Goal: Information Seeking & Learning: Learn about a topic

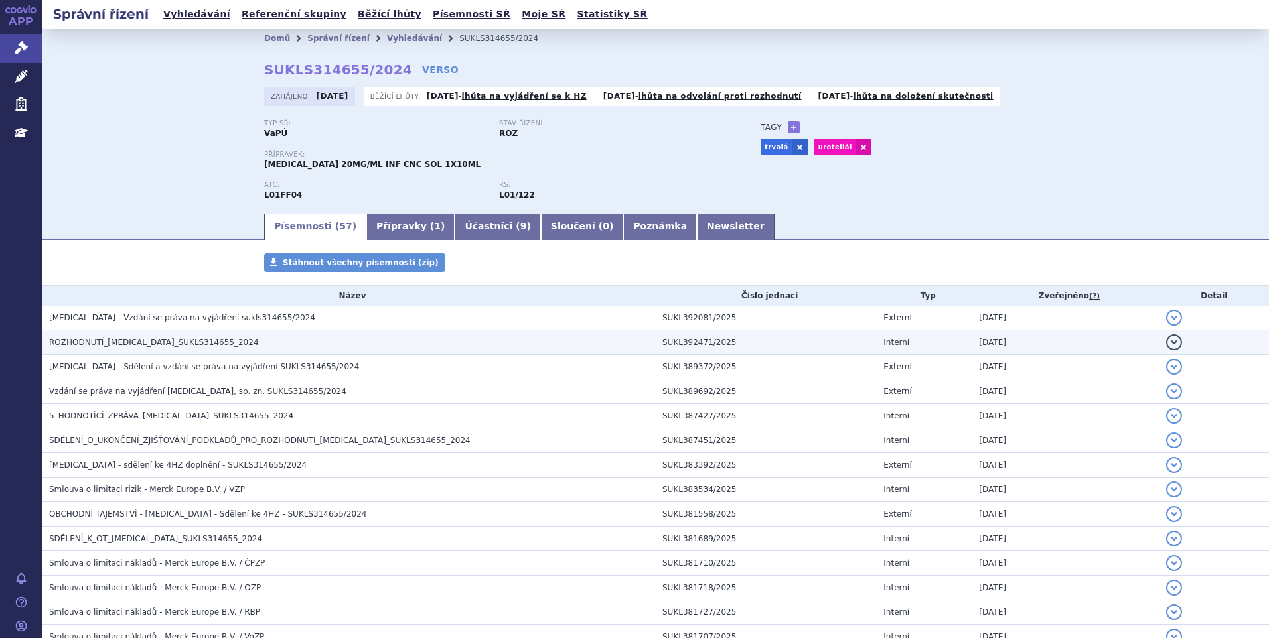
click at [196, 339] on span "ROZHODNUTÍ_BAVENCIO_SUKLS314655_2024" at bounding box center [154, 342] width 210 height 9
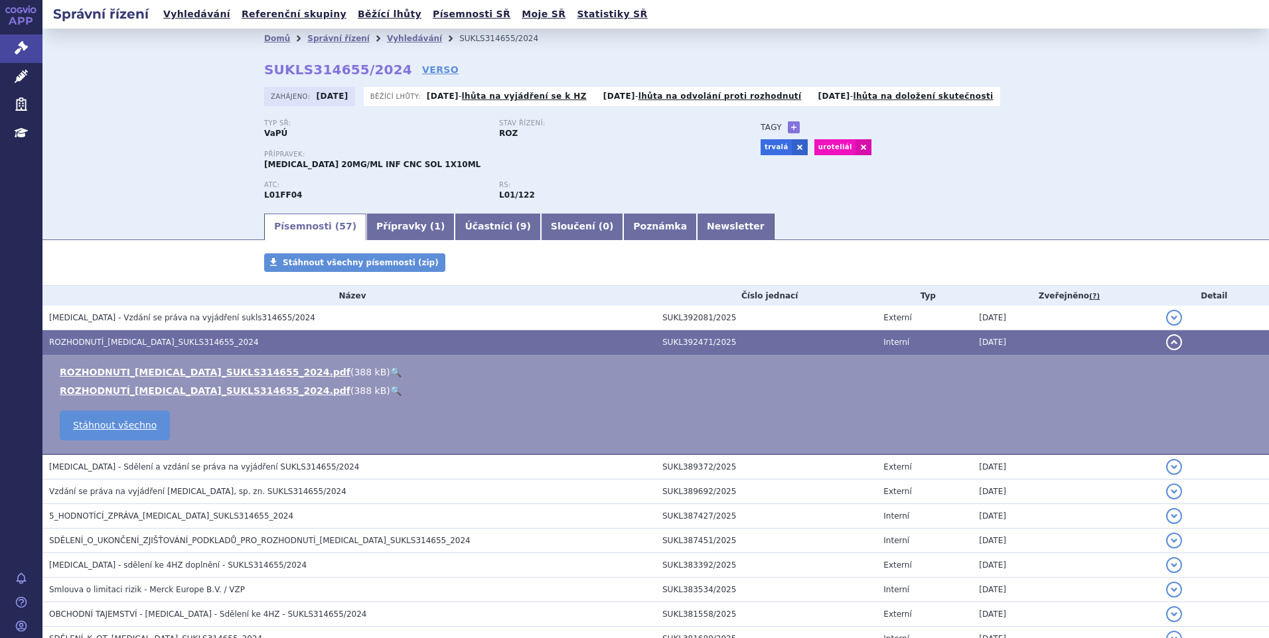
click at [390, 370] on link "🔍" at bounding box center [395, 372] width 11 height 11
click at [108, 515] on span "5_HODNOTÍCÍ_ZPRÁVA_BAVENCIO_SUKLS314655_2024" at bounding box center [171, 516] width 244 height 9
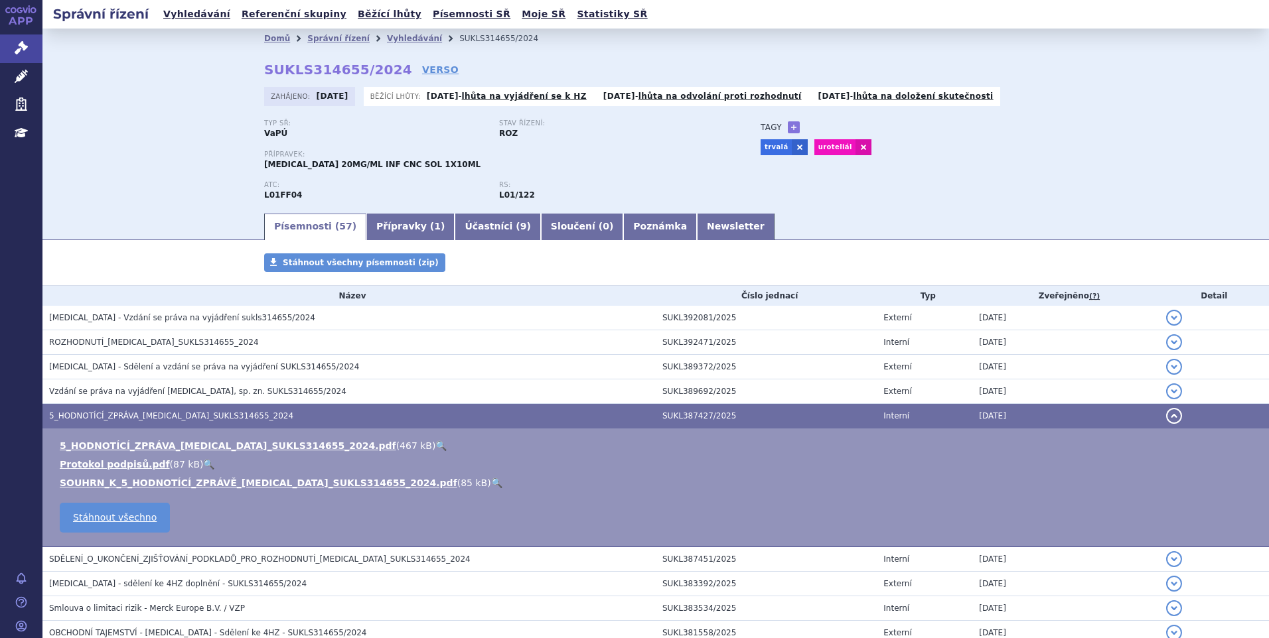
click at [435, 445] on link "🔍" at bounding box center [440, 446] width 11 height 11
click at [129, 229] on div "Písemnosti ( 57 ) Přípravky ( 1 ) Účastníci ( 9 ) Sloučení ( 0 ) Poznámka Newsl…" at bounding box center [655, 226] width 1226 height 29
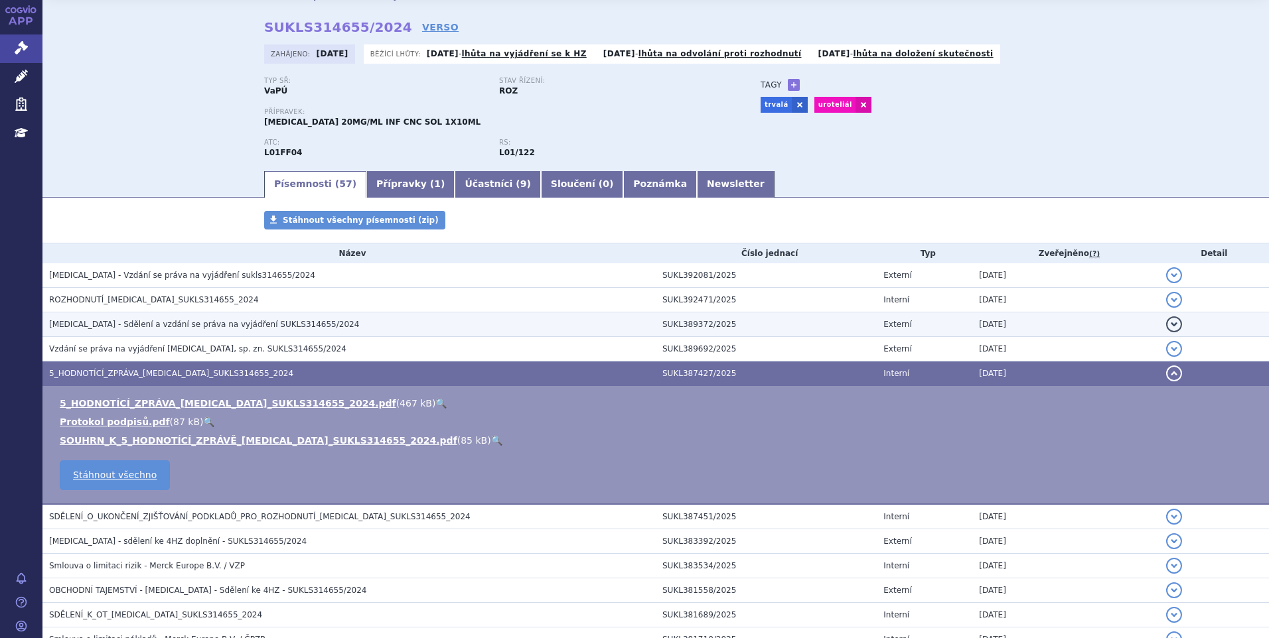
scroll to position [66, 0]
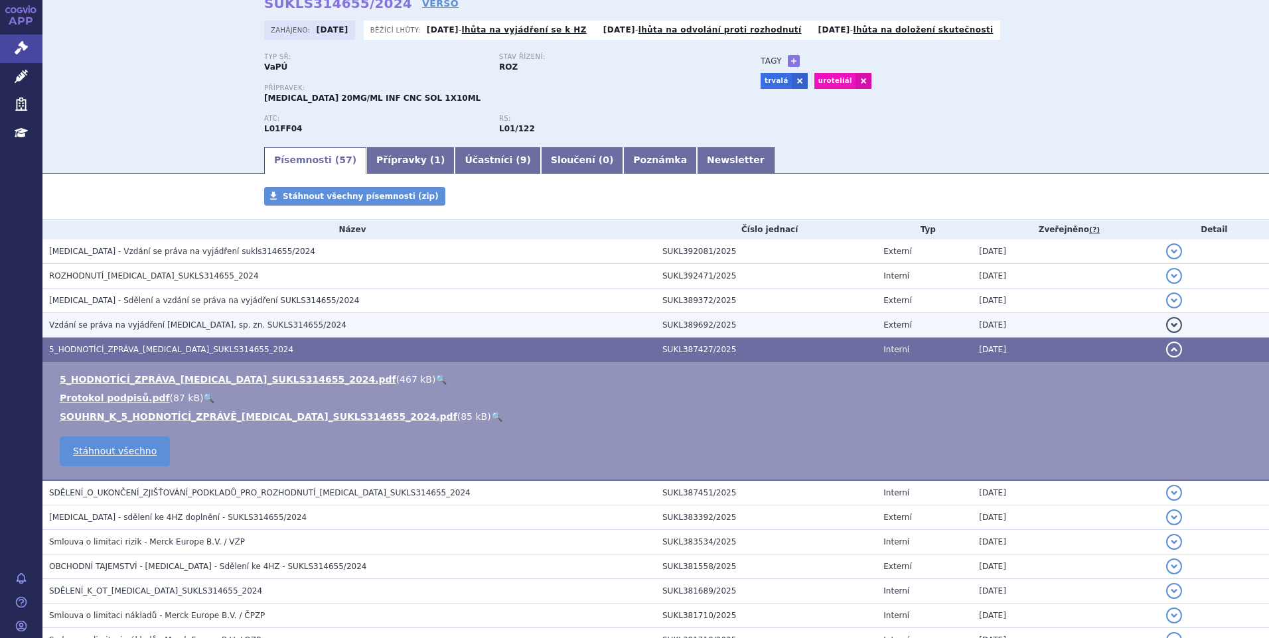
click at [195, 329] on span "Vzdání se práva na vyjádření BAVENCIO, sp. zn. SUKLS314655/2024" at bounding box center [197, 325] width 297 height 9
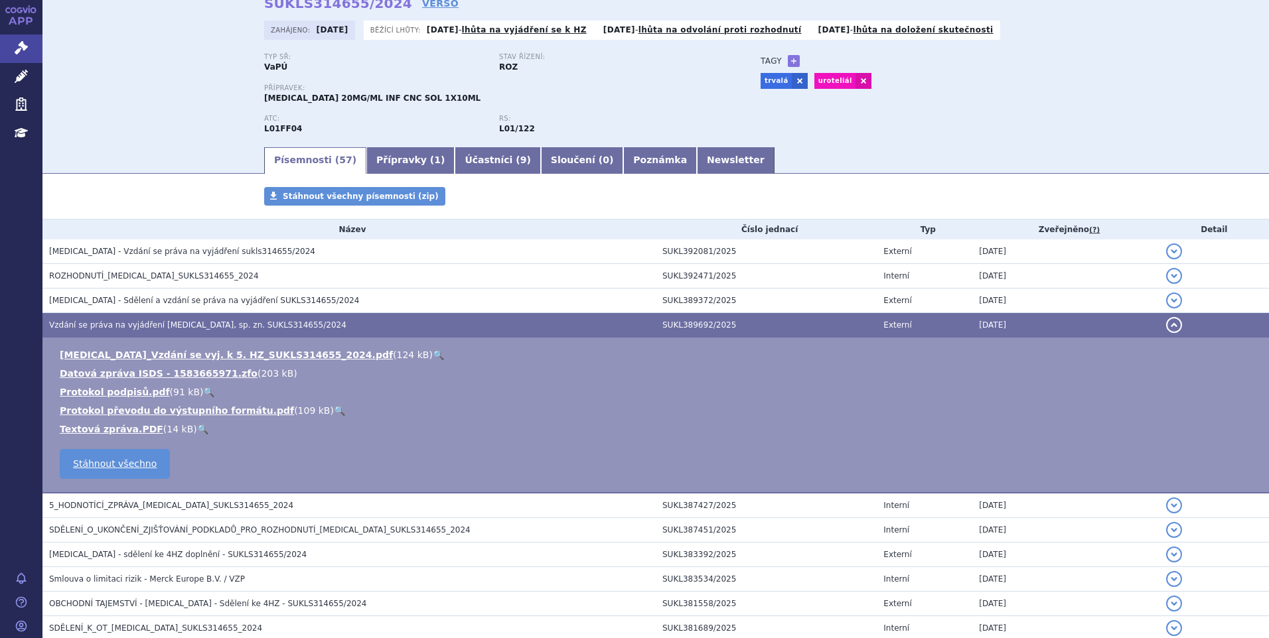
click at [433, 353] on link "🔍" at bounding box center [438, 355] width 11 height 11
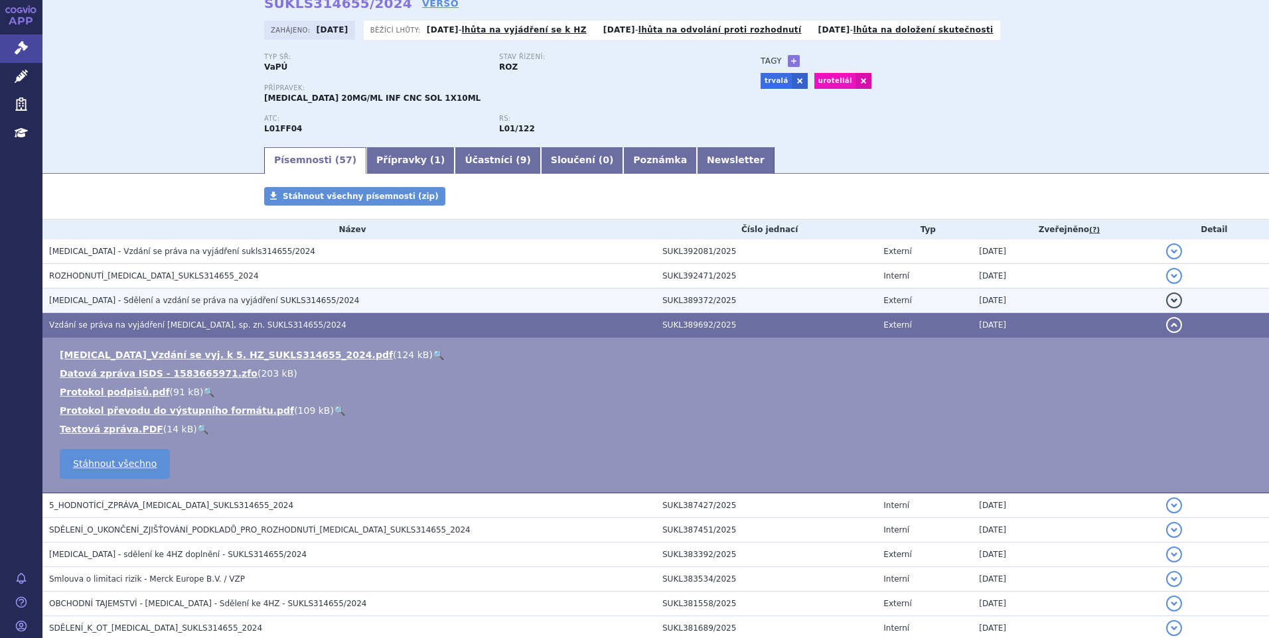
click at [143, 293] on td "BAVENCIO - Sdělení a vzdání se práva na vyjádření SUKLS314655/2024" at bounding box center [348, 301] width 613 height 25
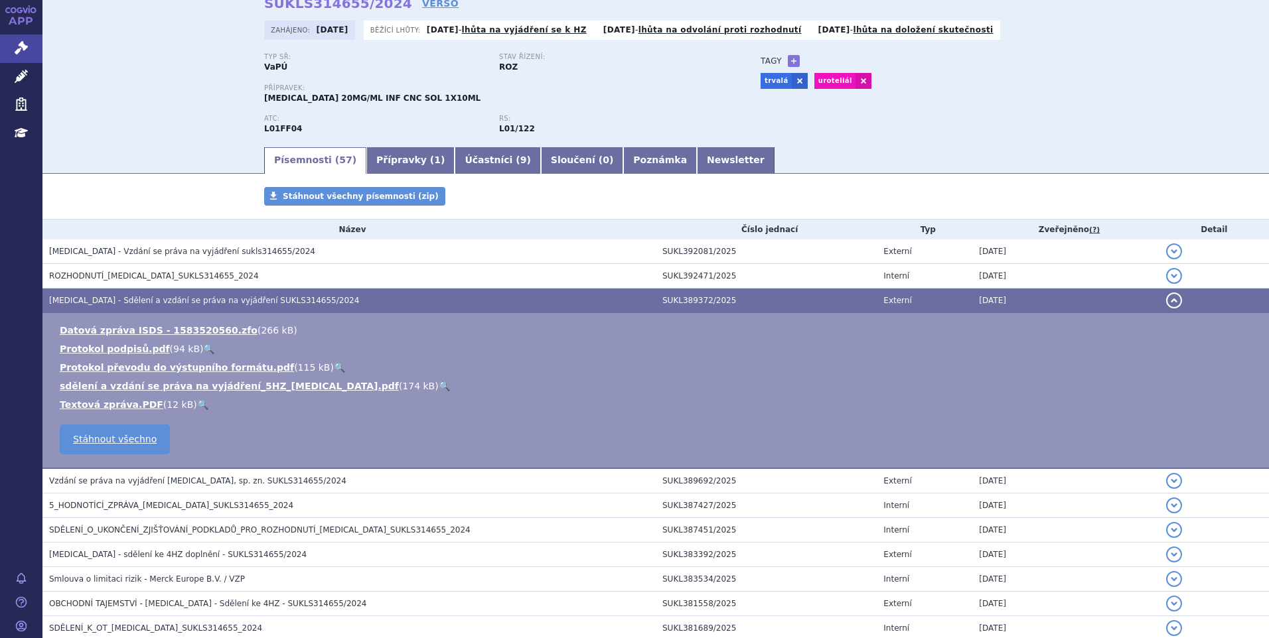
click at [439, 382] on link "🔍" at bounding box center [444, 386] width 11 height 11
click at [657, 141] on div "ATC: L01FF04 RS: L01/122" at bounding box center [499, 130] width 470 height 31
click at [697, 164] on link "Newsletter" at bounding box center [736, 160] width 78 height 27
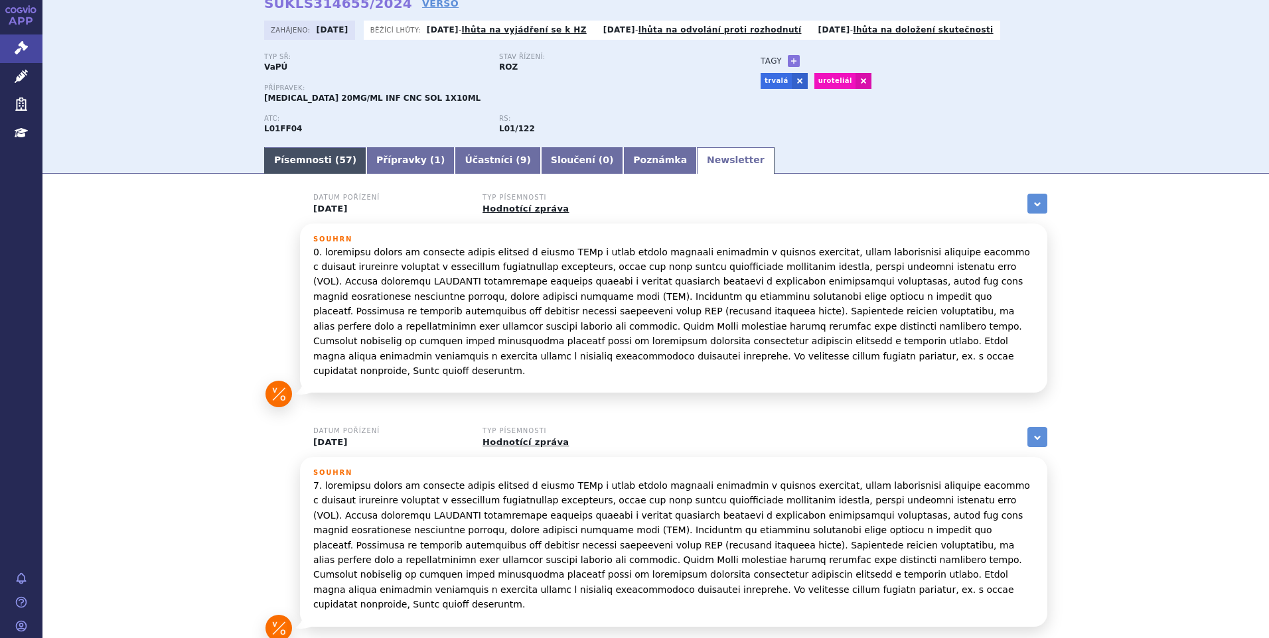
click at [339, 165] on span "57" at bounding box center [345, 160] width 13 height 11
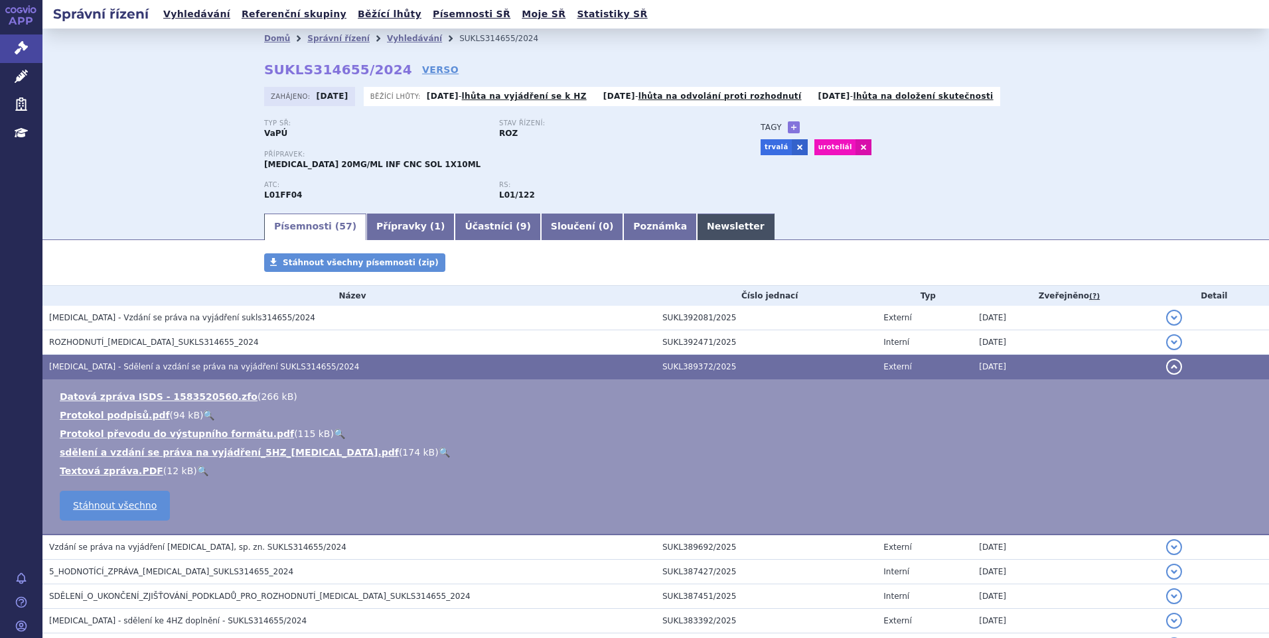
click at [697, 227] on link "Newsletter" at bounding box center [736, 227] width 78 height 27
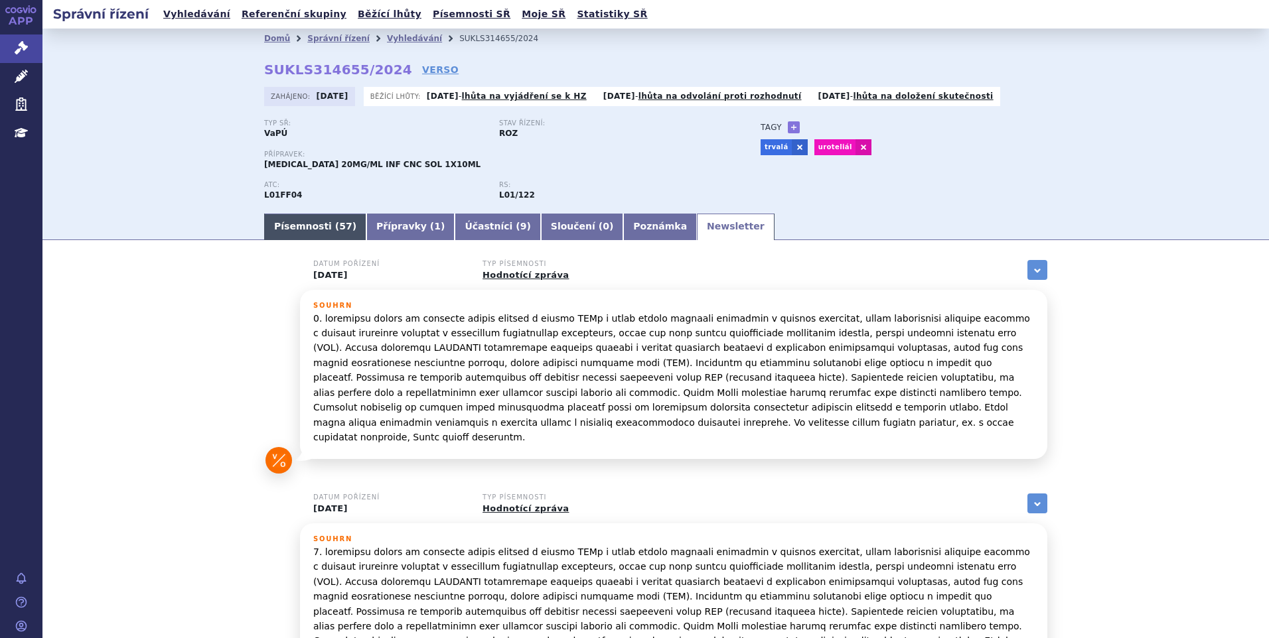
click at [301, 224] on link "Písemnosti ( 57 )" at bounding box center [315, 227] width 102 height 27
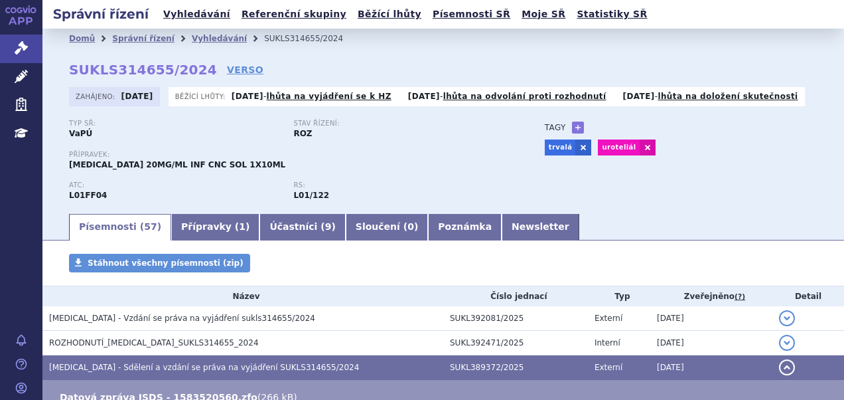
click at [742, 169] on div "Typ SŘ: VaPÚ Stav řízení: ROZ Přípravek: BAVENCIO 20MG/ML INF CNC SOL 1X10ML AT…" at bounding box center [443, 165] width 749 height 92
click at [465, 131] on div "Stav řízení: ROZ" at bounding box center [405, 129] width 224 height 20
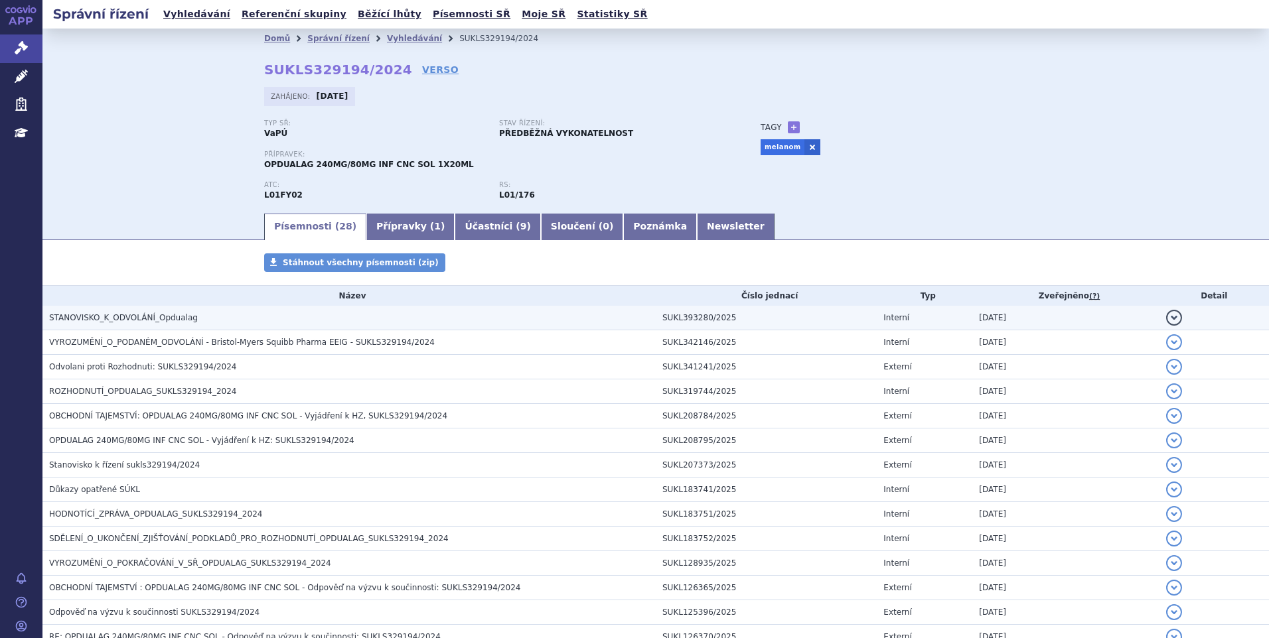
click at [119, 314] on span "STANOVISKO_K_ODVOLÁNÍ_Opdualag" at bounding box center [123, 317] width 149 height 9
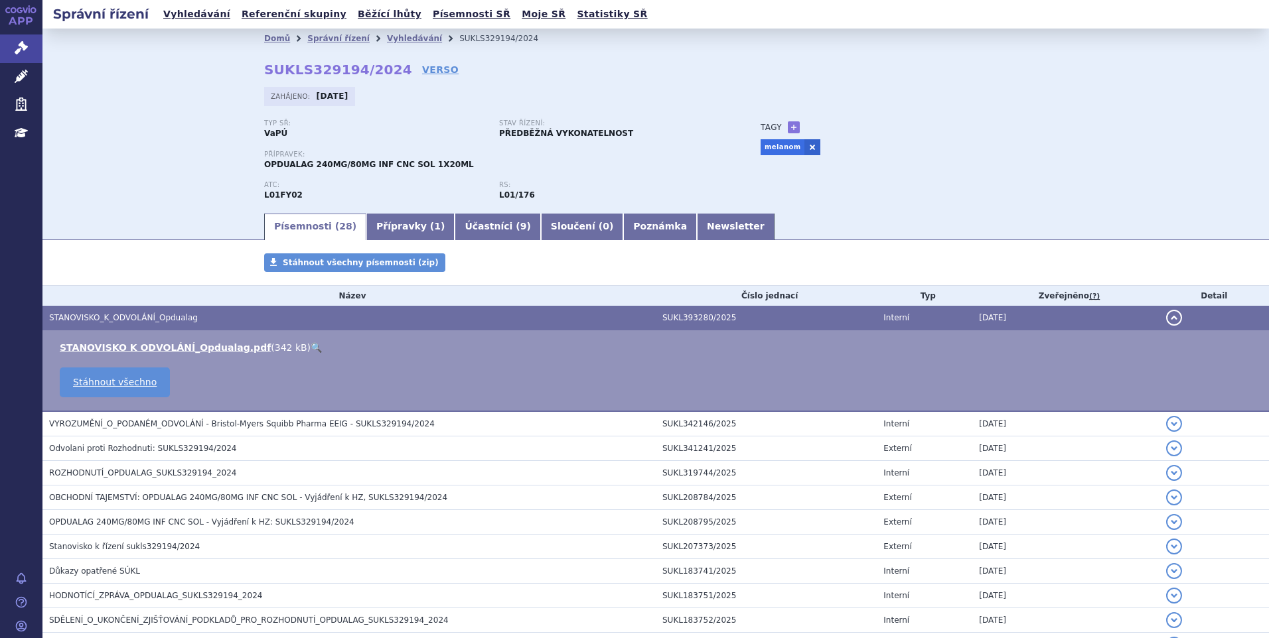
click at [311, 345] on link "🔍" at bounding box center [316, 347] width 11 height 11
